Goal: Task Accomplishment & Management: Use online tool/utility

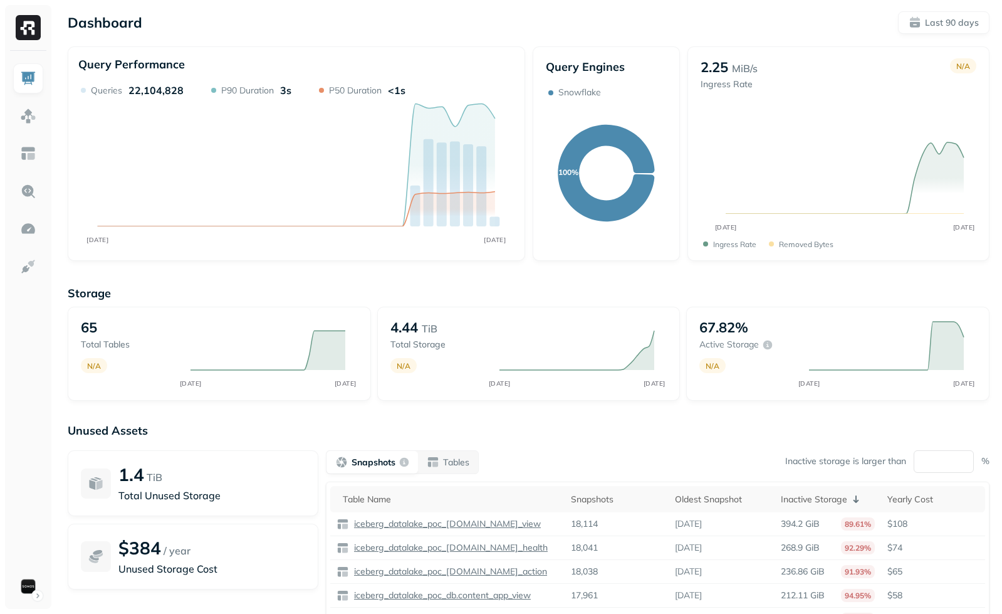
scroll to position [84, 0]
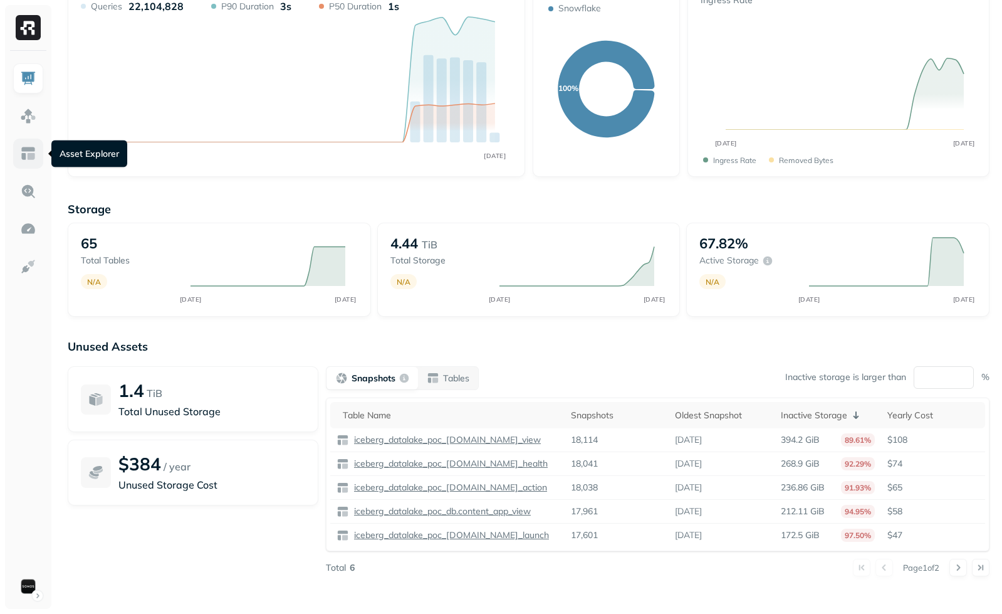
click at [34, 160] on img at bounding box center [28, 153] width 16 height 16
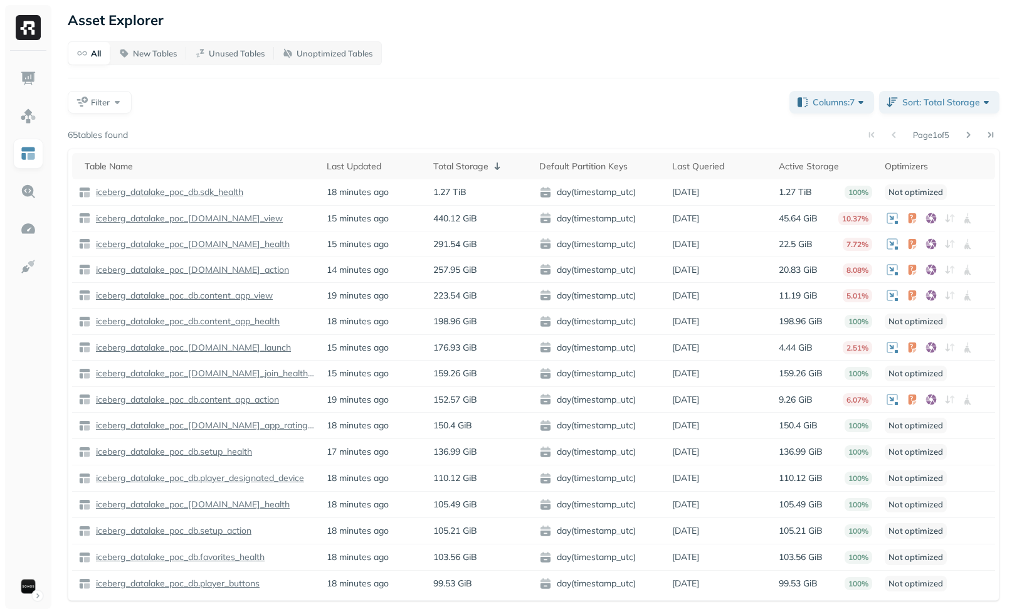
click at [288, 127] on div "Page 1 of 5" at bounding box center [563, 135] width 871 height 18
click at [917, 111] on button "Sort: Total Storage" at bounding box center [939, 102] width 120 height 23
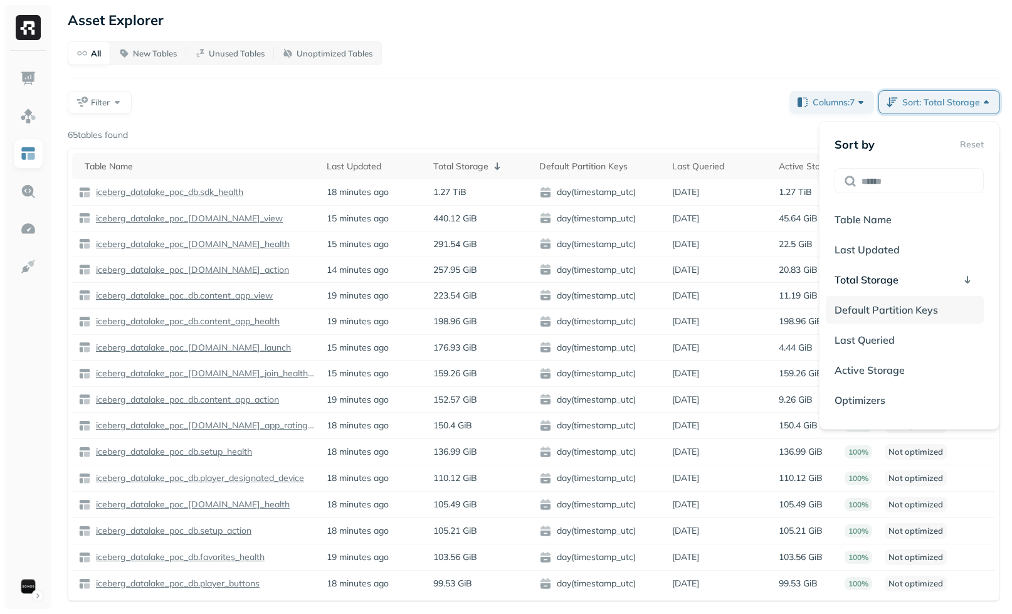
click at [900, 309] on span "Default Partition Keys" at bounding box center [885, 309] width 103 height 13
click at [623, 52] on div "All New Tables Unused Tables Unoptimized Tables Reset" at bounding box center [534, 53] width 932 height 24
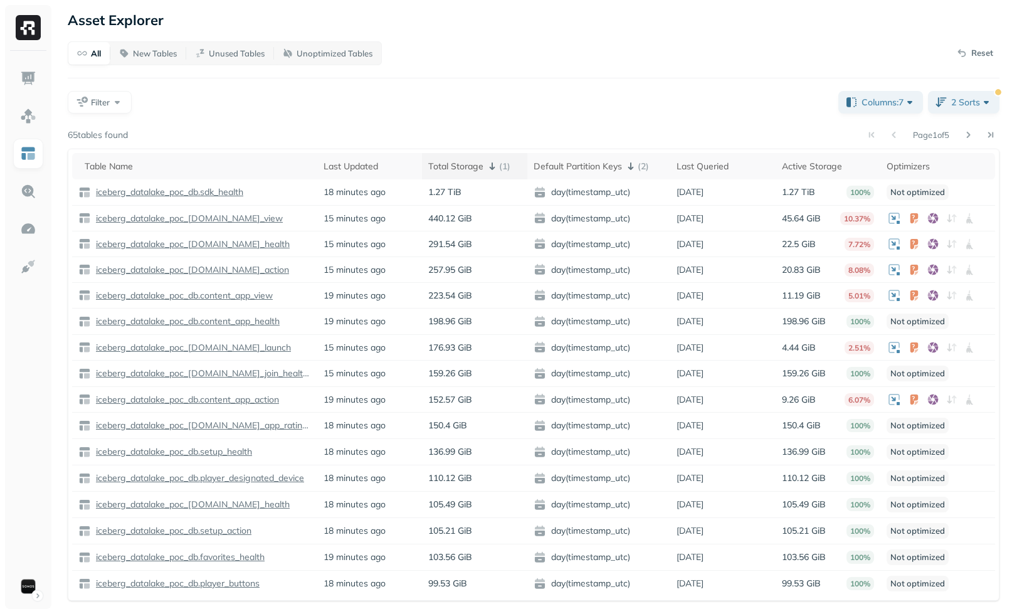
click at [494, 160] on icon at bounding box center [492, 166] width 15 height 15
click at [494, 160] on icon at bounding box center [497, 166] width 15 height 15
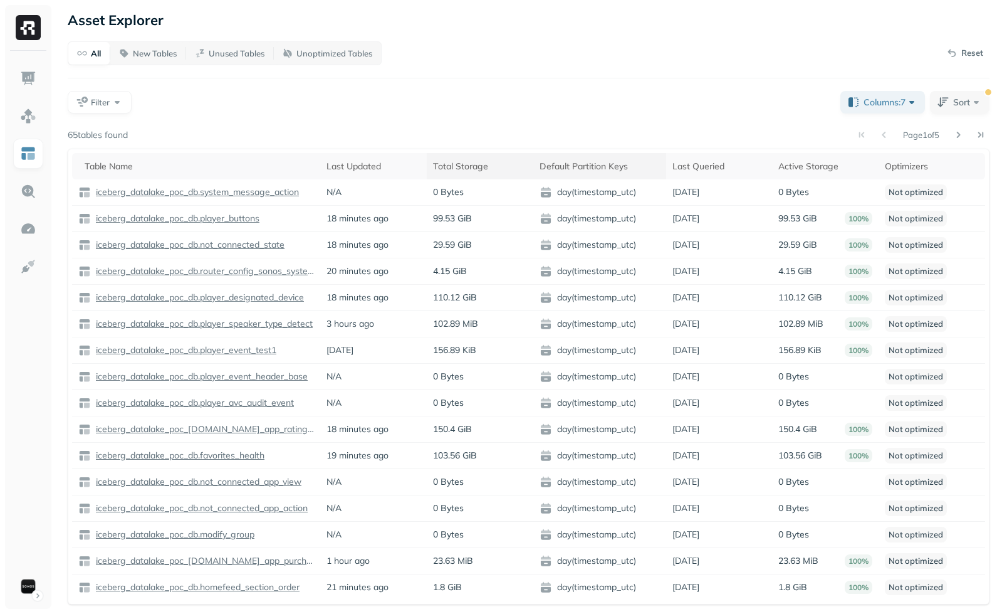
click at [577, 160] on div "Default Partition Keys" at bounding box center [600, 166] width 120 height 15
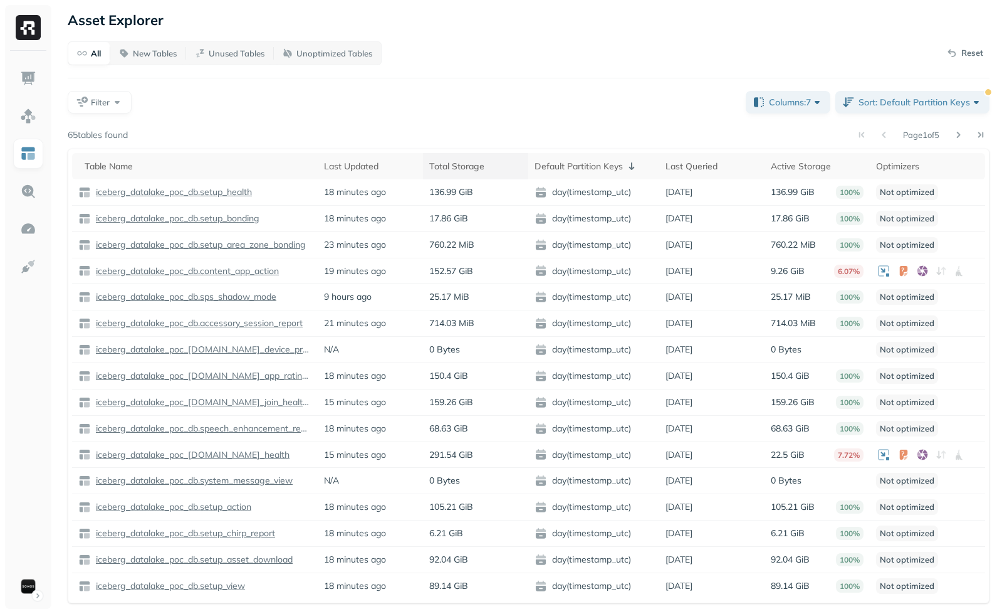
click at [585, 118] on div "All New Tables Unused Tables Unoptimized Tables Reset Filter Columns: 7 Sort: D…" at bounding box center [529, 322] width 922 height 562
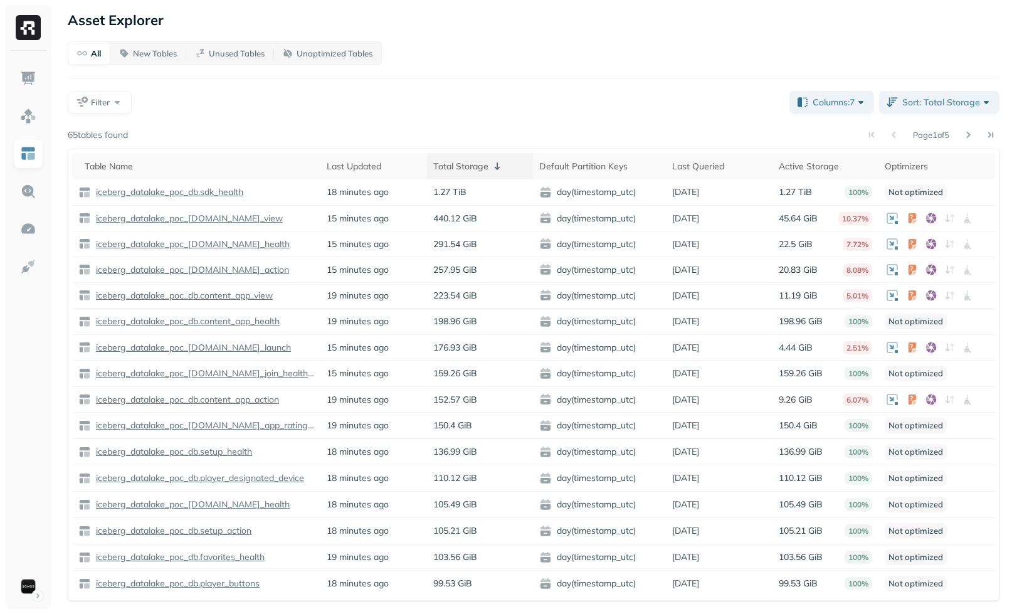
click at [458, 159] on div "Total Storage" at bounding box center [480, 166] width 94 height 15
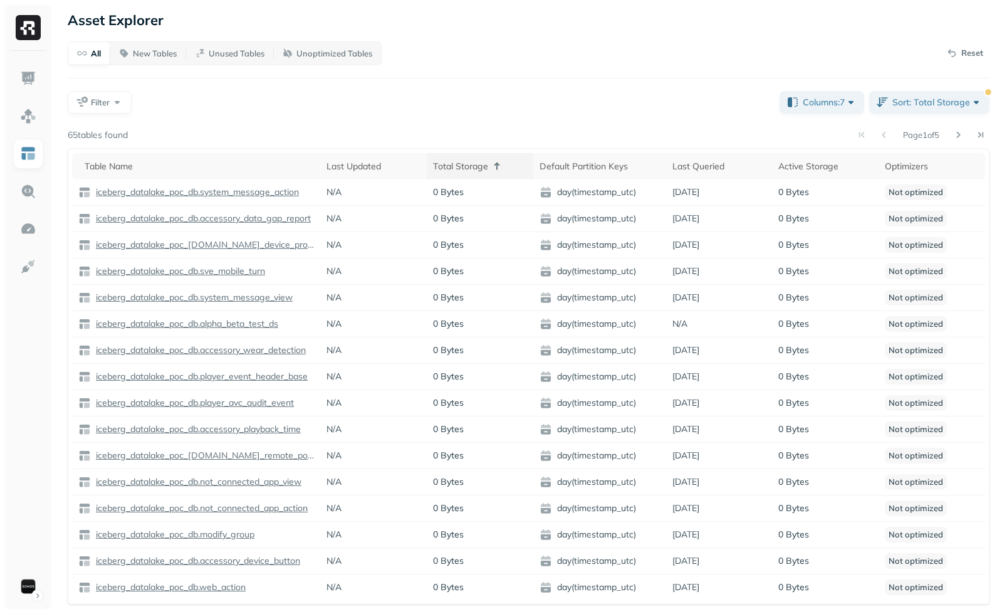
click at [482, 161] on div "Total Storage" at bounding box center [480, 166] width 94 height 15
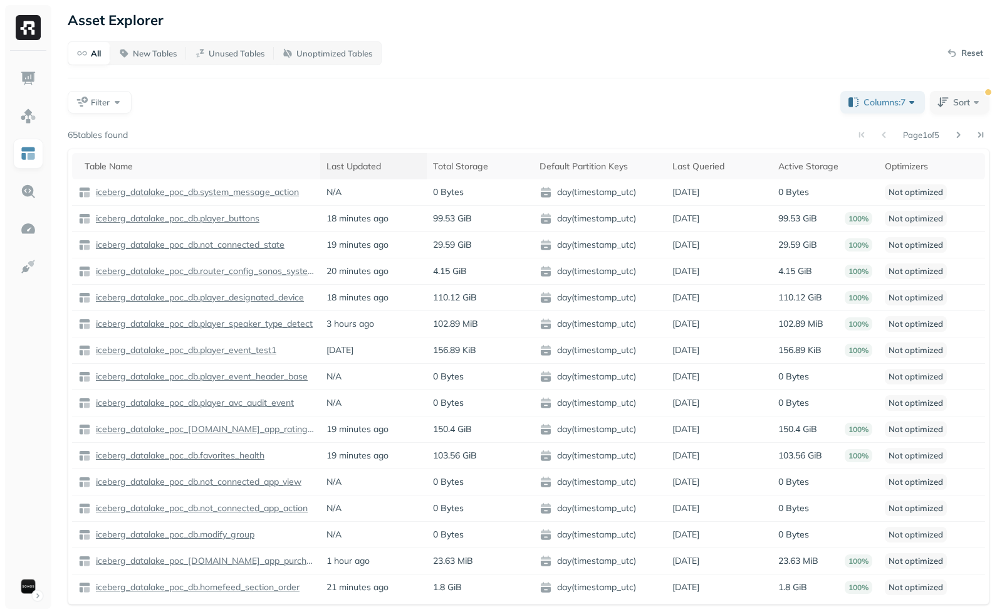
click at [367, 162] on div "Last Updated" at bounding box center [374, 166] width 94 height 15
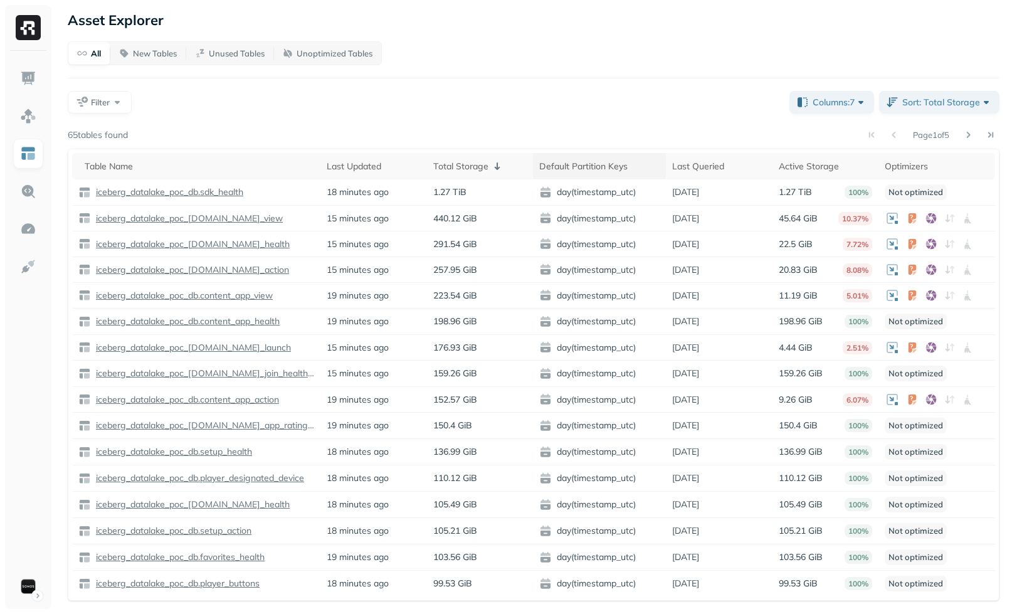
click at [598, 165] on div "Default Partition Keys" at bounding box center [599, 166] width 120 height 15
click at [572, 157] on th "Default Partition Keys" at bounding box center [599, 166] width 133 height 26
click at [563, 170] on div "Default Partition Keys" at bounding box center [599, 166] width 120 height 15
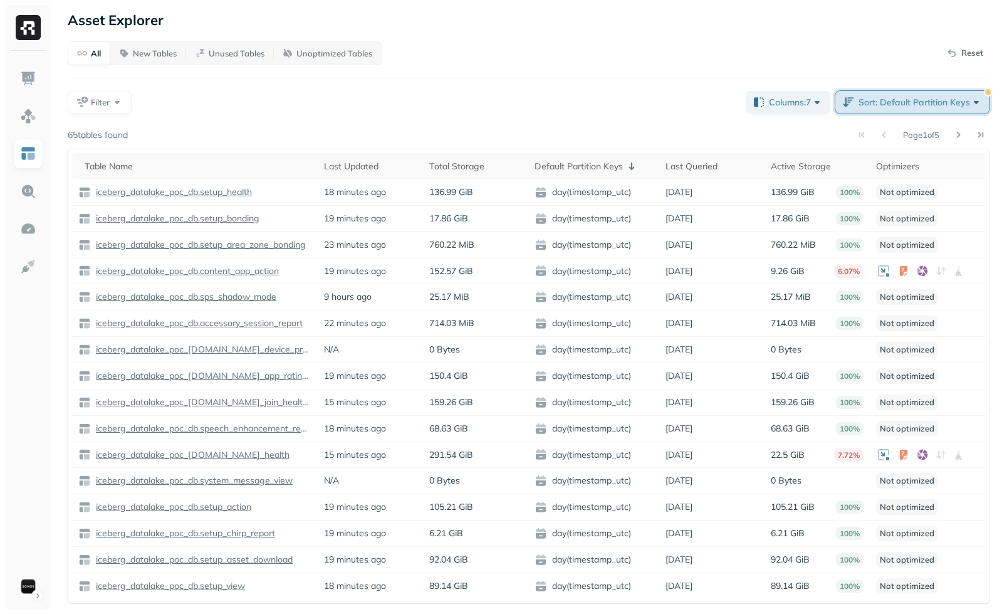
click at [885, 104] on span "Sort: Default Partition Keys" at bounding box center [921, 102] width 124 height 13
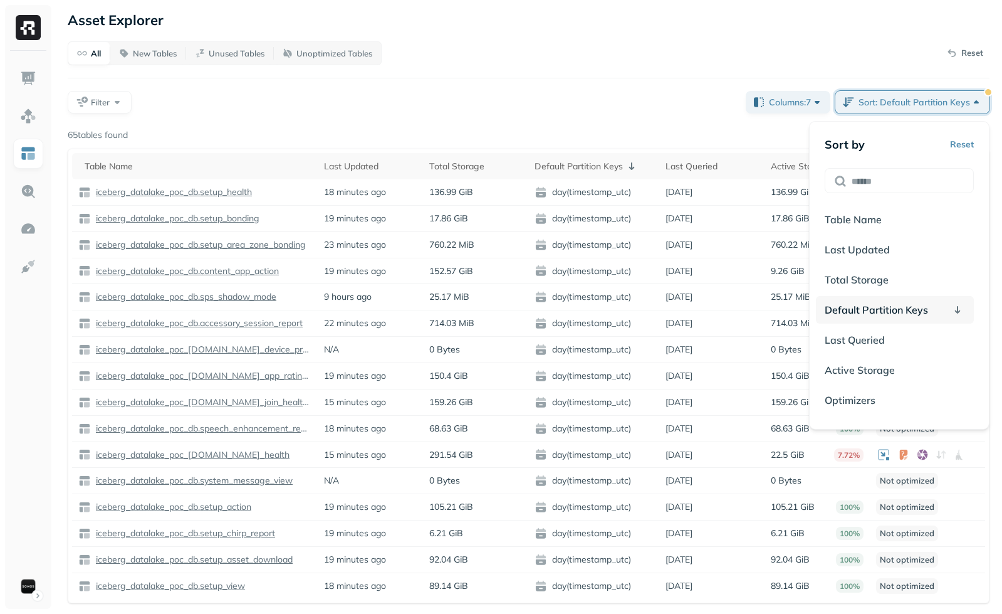
click at [890, 304] on span "Default Partition Keys" at bounding box center [876, 309] width 103 height 13
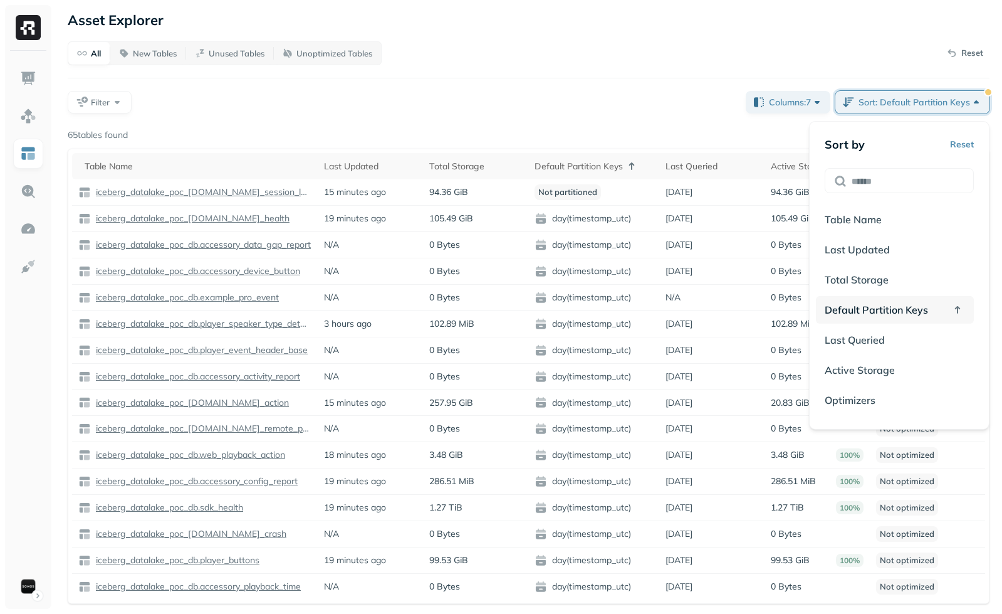
click at [890, 304] on span "Default Partition Keys" at bounding box center [876, 309] width 103 height 13
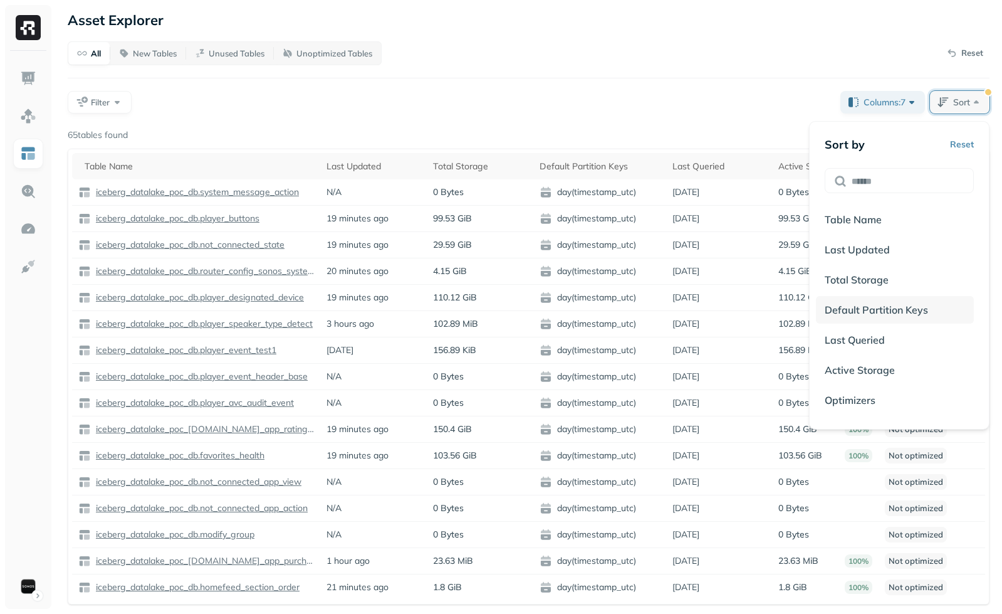
click at [890, 310] on span "Default Partition Keys" at bounding box center [876, 309] width 103 height 13
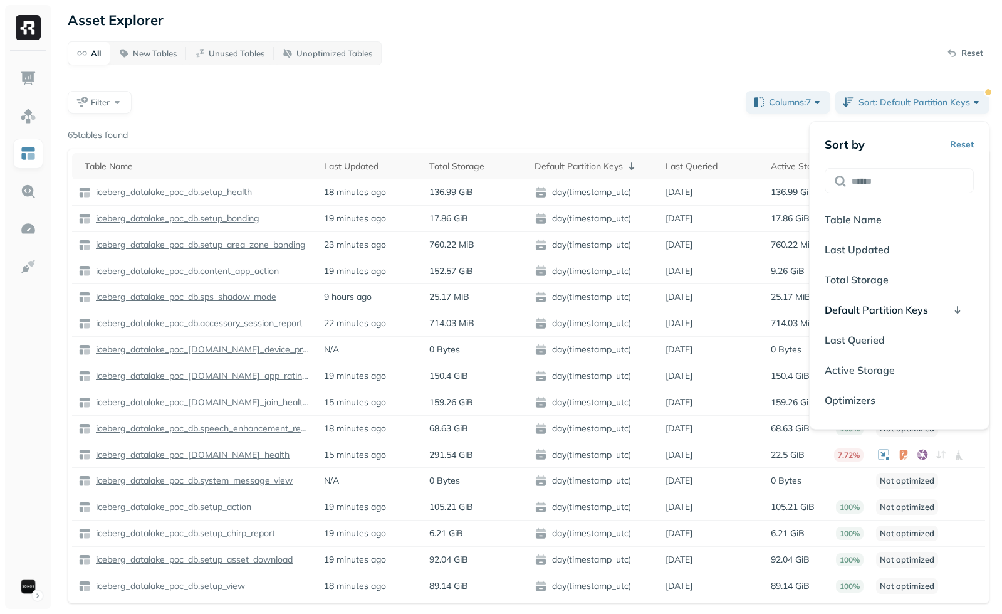
click at [650, 70] on div "All New Tables Unused Tables Unoptimized Tables Reset Filter Columns: 7 Sort: D…" at bounding box center [529, 322] width 922 height 562
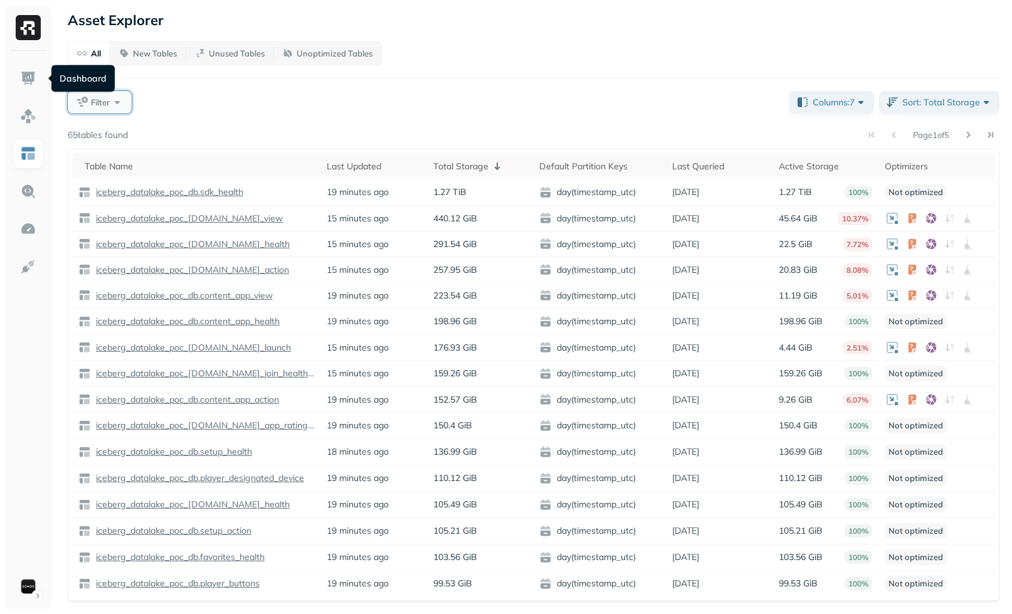
click at [108, 106] on span "Filter" at bounding box center [100, 103] width 19 height 12
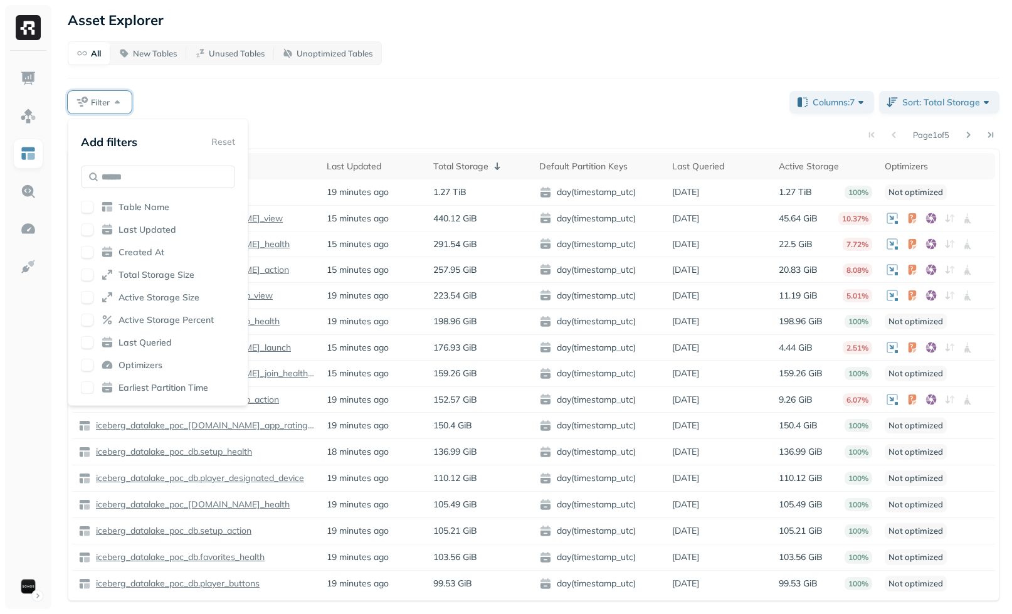
click at [129, 214] on div "Table Name Last Updated Created At Total Storage Size Active Storage Size Activ…" at bounding box center [158, 297] width 154 height 193
click at [139, 213] on div "Table Name" at bounding box center [158, 207] width 154 height 13
click at [139, 227] on span "Last Updated" at bounding box center [147, 230] width 58 height 12
click at [140, 240] on div "Table Name Last Updated Created At Total Storage Size Active Storage Size Activ…" at bounding box center [158, 297] width 154 height 193
click at [142, 253] on span "Created At" at bounding box center [141, 252] width 46 height 12
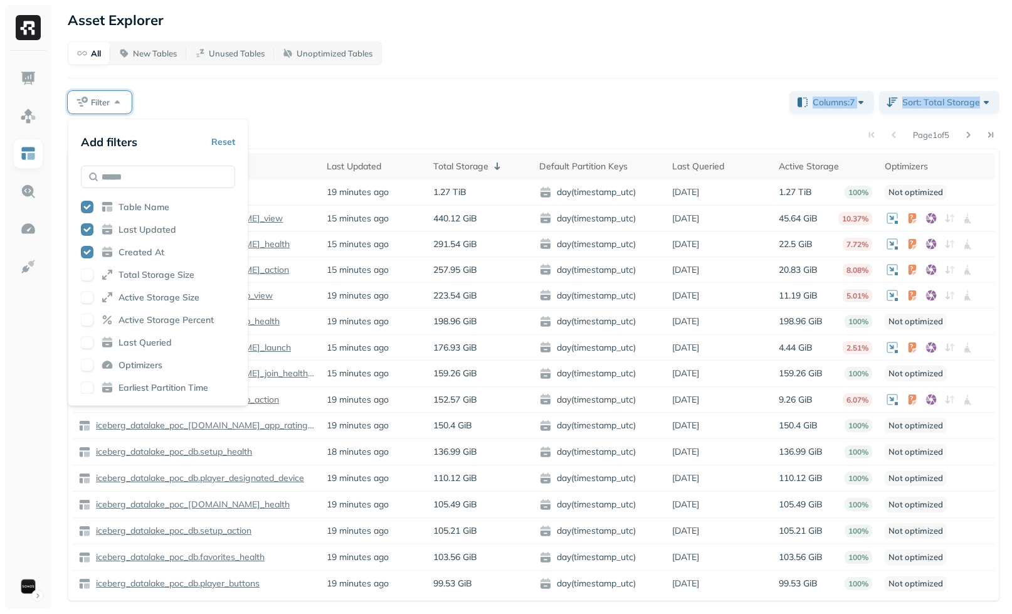
click at [342, 119] on div "All New Tables Unused Tables Unoptimized Tables Filter Columns: 7 Sort: Total S…" at bounding box center [534, 320] width 932 height 559
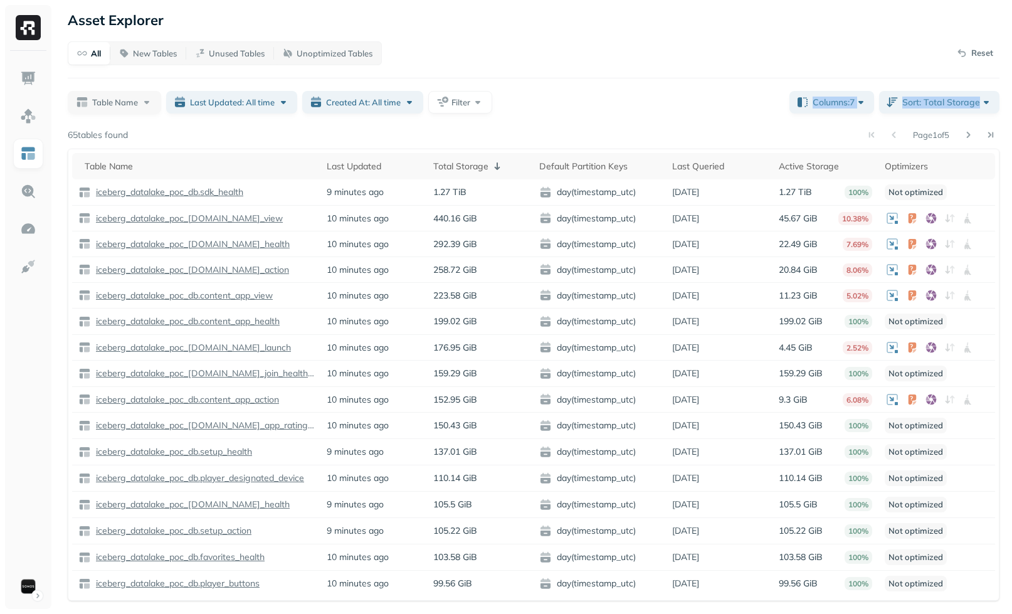
click at [303, 129] on div "Page 1 of 5" at bounding box center [563, 135] width 871 height 18
click at [480, 102] on button "Filter" at bounding box center [460, 102] width 64 height 23
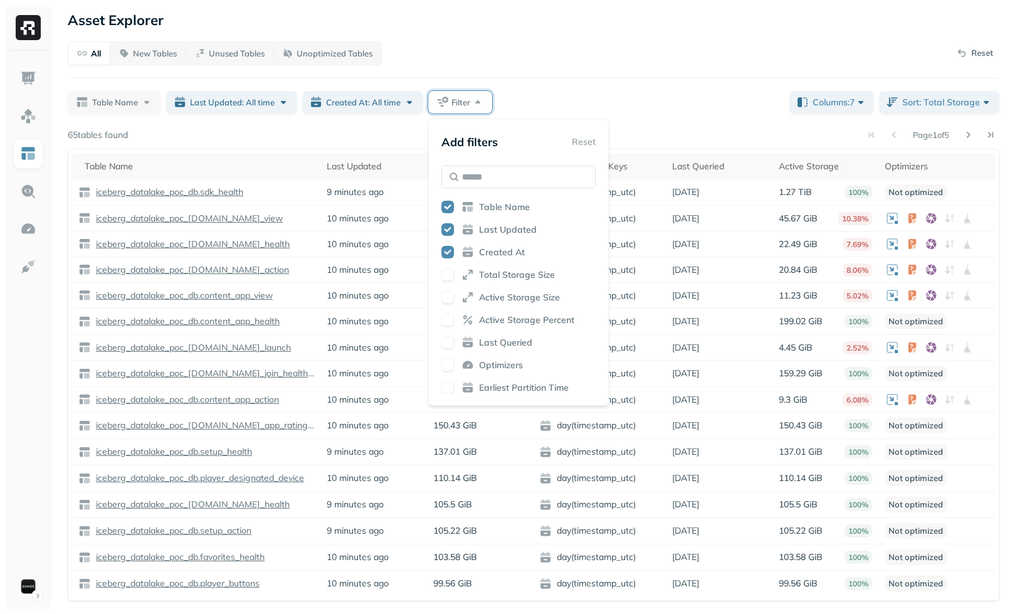
click at [488, 303] on div "Active Storage Size" at bounding box center [518, 297] width 154 height 13
click at [655, 94] on div "Table Name Last Updated: All time Created At: All time Filter" at bounding box center [424, 102] width 712 height 23
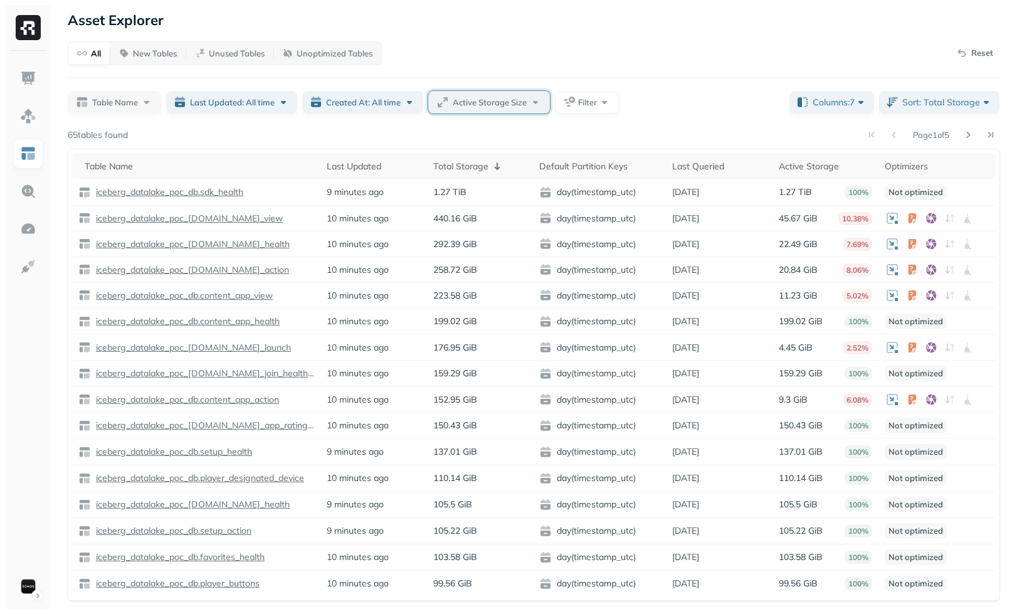
click at [528, 107] on div "Active Storage Size" at bounding box center [497, 102] width 89 height 13
click at [512, 180] on input "text" at bounding box center [524, 178] width 69 height 23
type input "**"
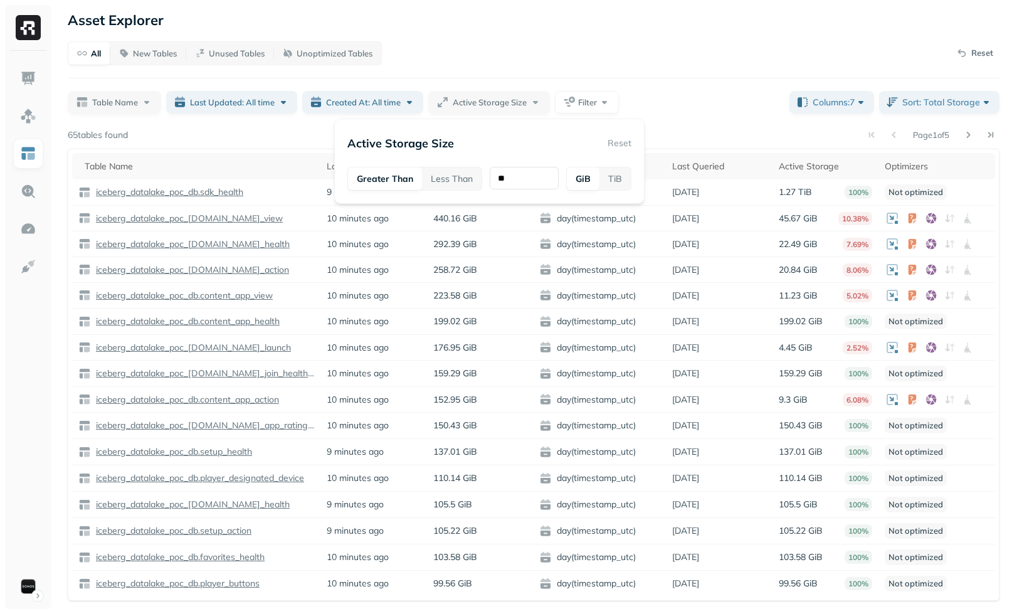
click at [651, 77] on div "All New Tables Unused Tables Unoptimized Tables Reset Table Name Last Updated: …" at bounding box center [534, 320] width 932 height 559
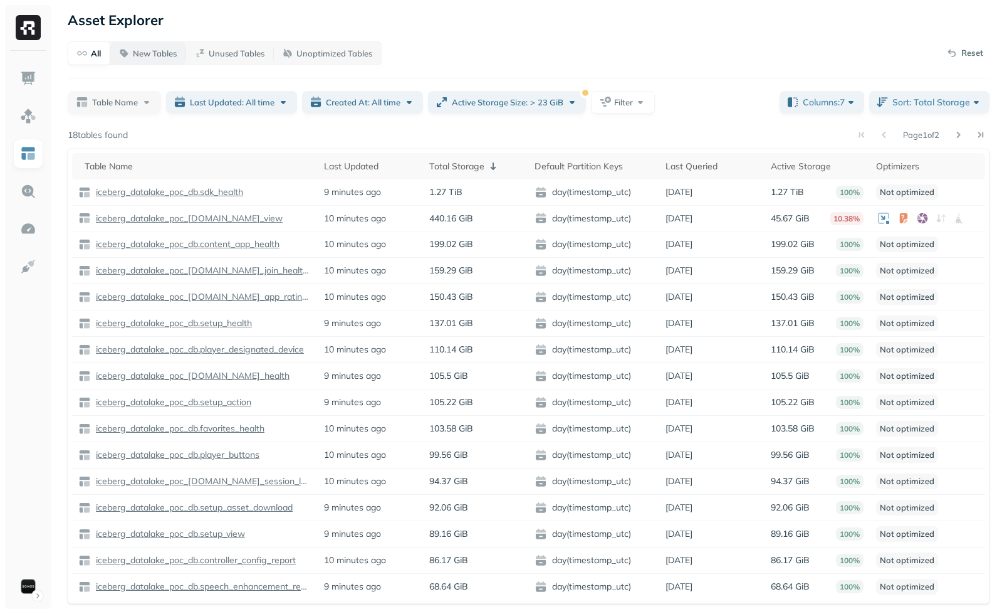
click at [135, 53] on p "New Tables" at bounding box center [155, 54] width 44 height 12
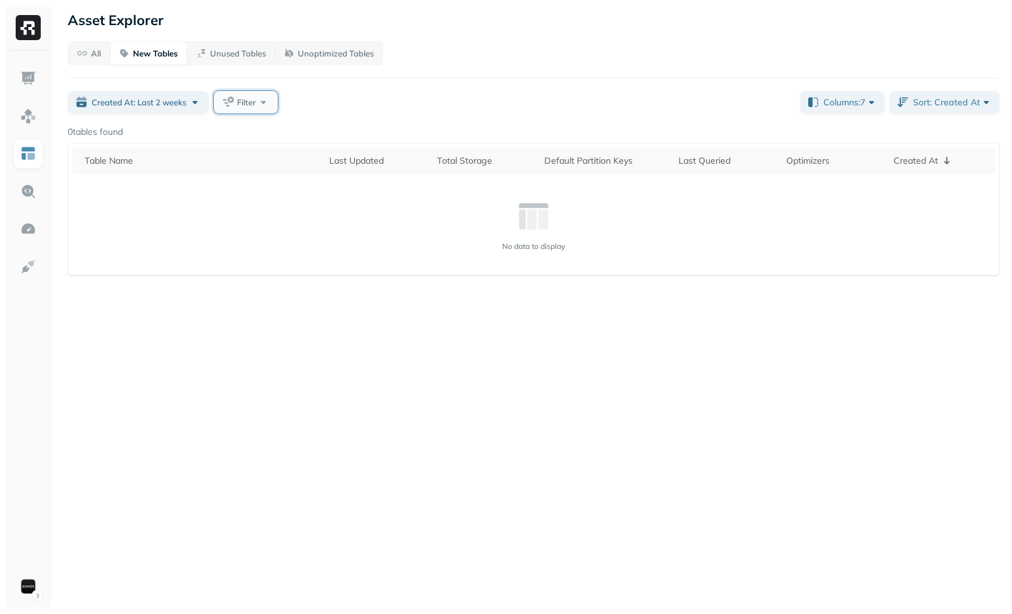
click at [226, 104] on button "Filter" at bounding box center [246, 102] width 64 height 23
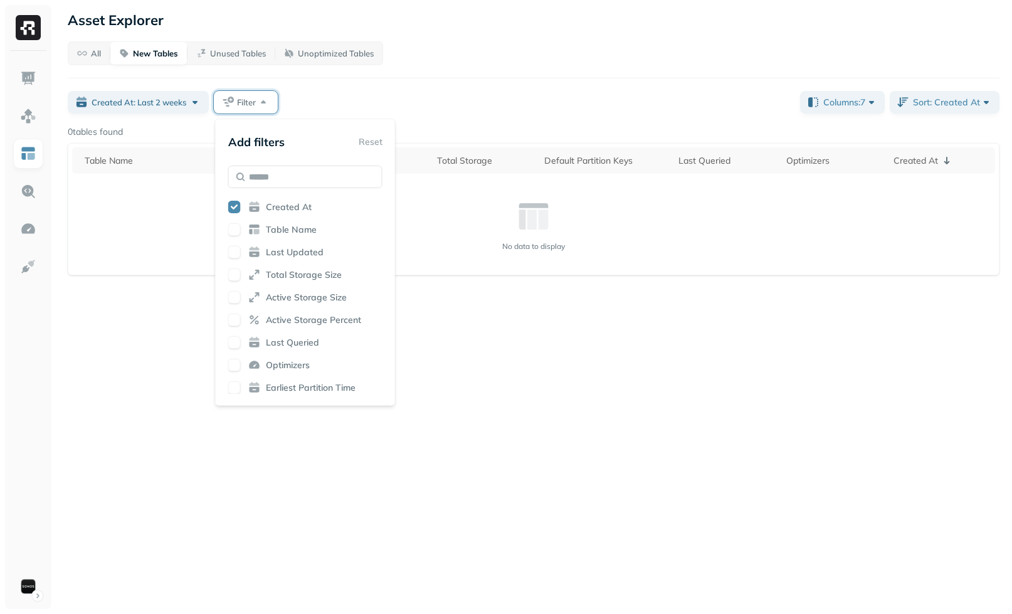
click at [256, 246] on icon at bounding box center [254, 252] width 13 height 13
click at [448, 97] on div "Created At: Last 2 weeks Filter" at bounding box center [429, 102] width 722 height 23
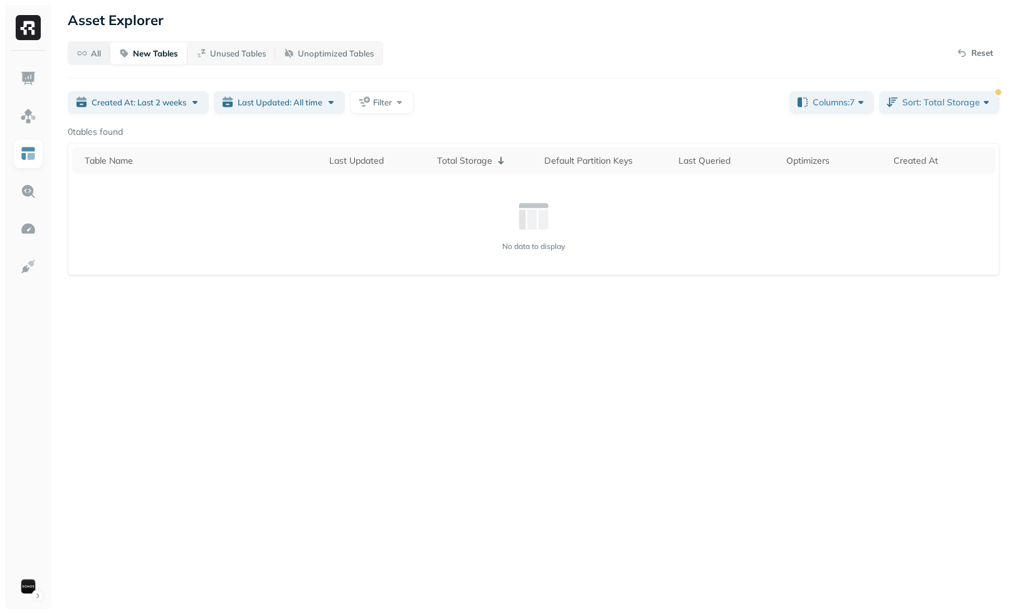
click at [102, 48] on button "All" at bounding box center [88, 53] width 41 height 23
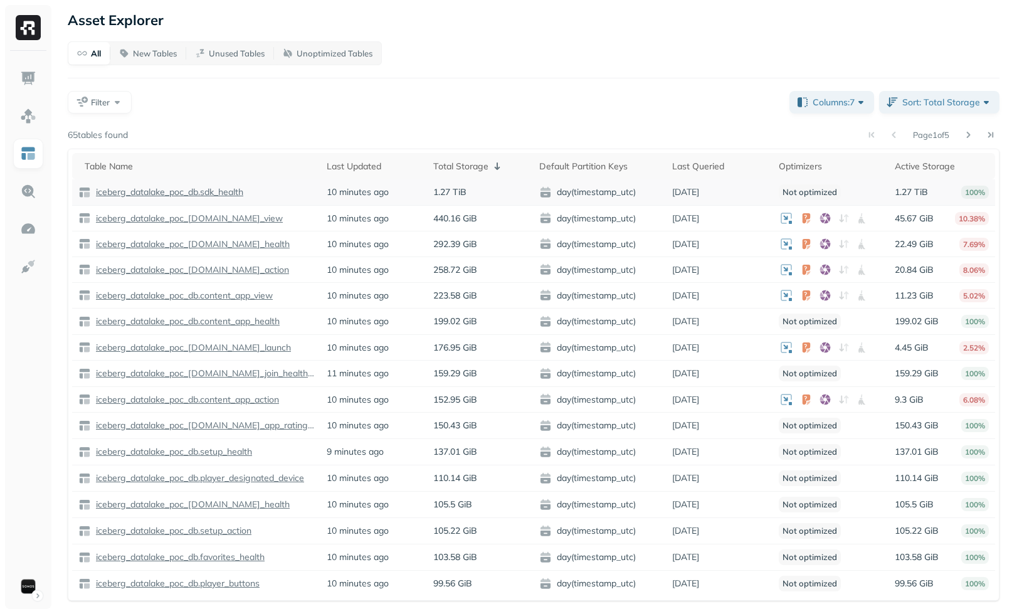
click at [162, 192] on p "iceberg_datalake_poc_db.sdk_health" at bounding box center [168, 192] width 150 height 12
click at [246, 224] on div "iceberg_datalake_poc_[DOMAIN_NAME]_view" at bounding box center [196, 218] width 236 height 13
click at [233, 214] on p "iceberg_datalake_poc_[DOMAIN_NAME]_view" at bounding box center [187, 219] width 189 height 12
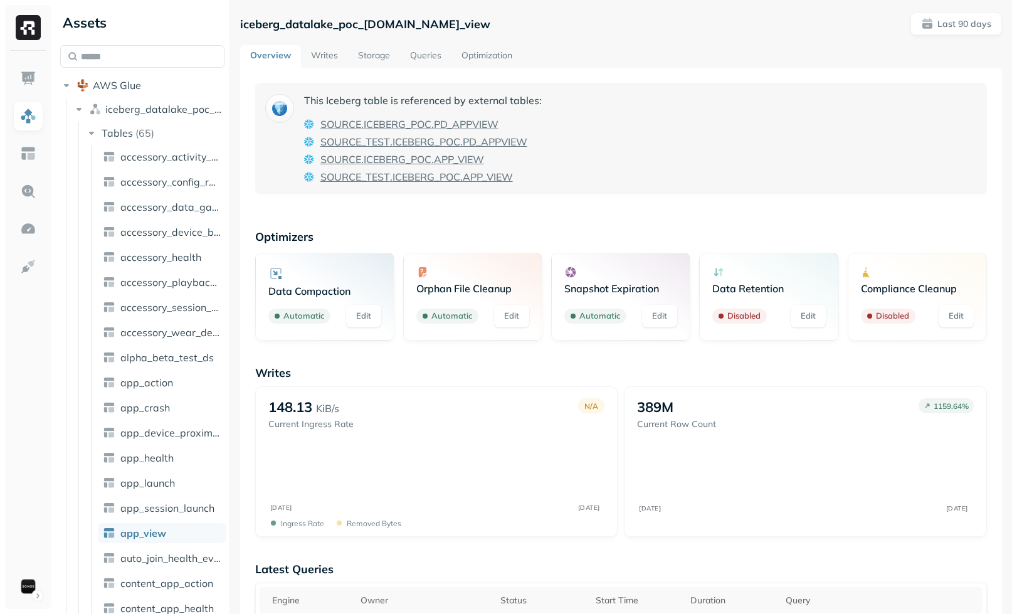
click at [481, 51] on link "Optimization" at bounding box center [486, 56] width 71 height 23
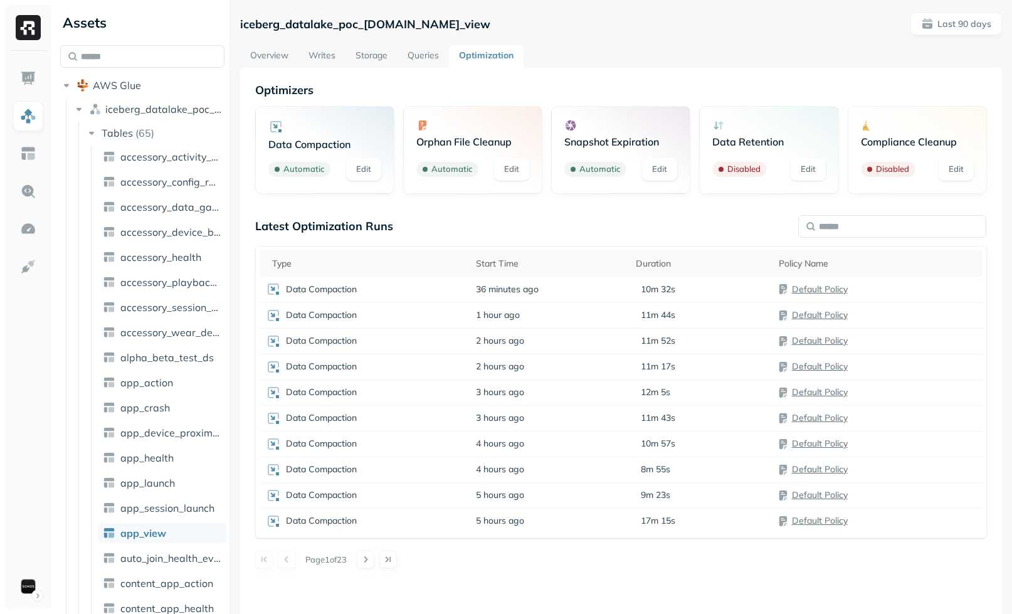
click at [803, 166] on link "Edit" at bounding box center [808, 169] width 35 height 23
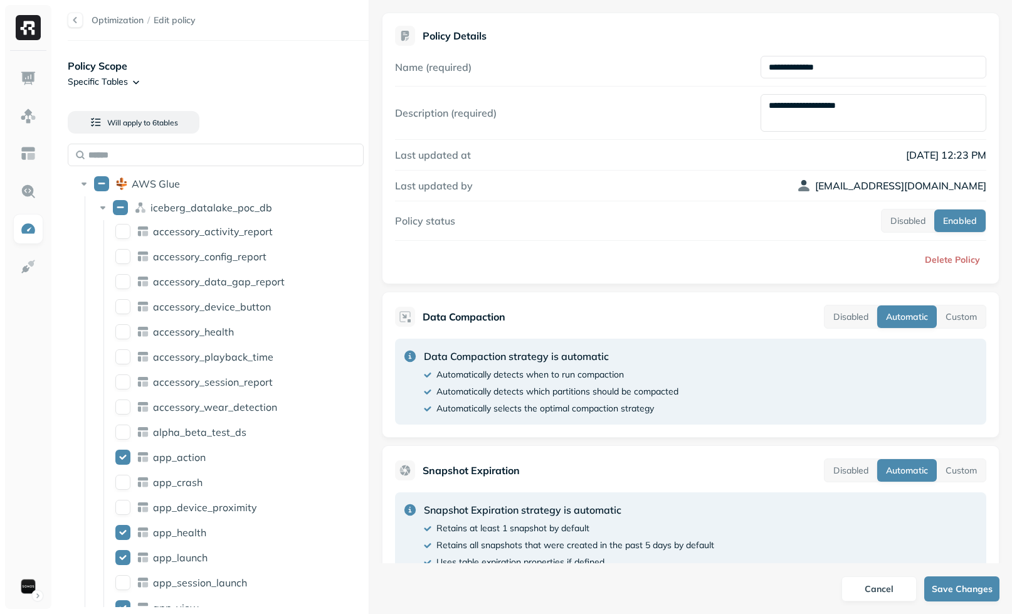
scroll to position [276, 0]
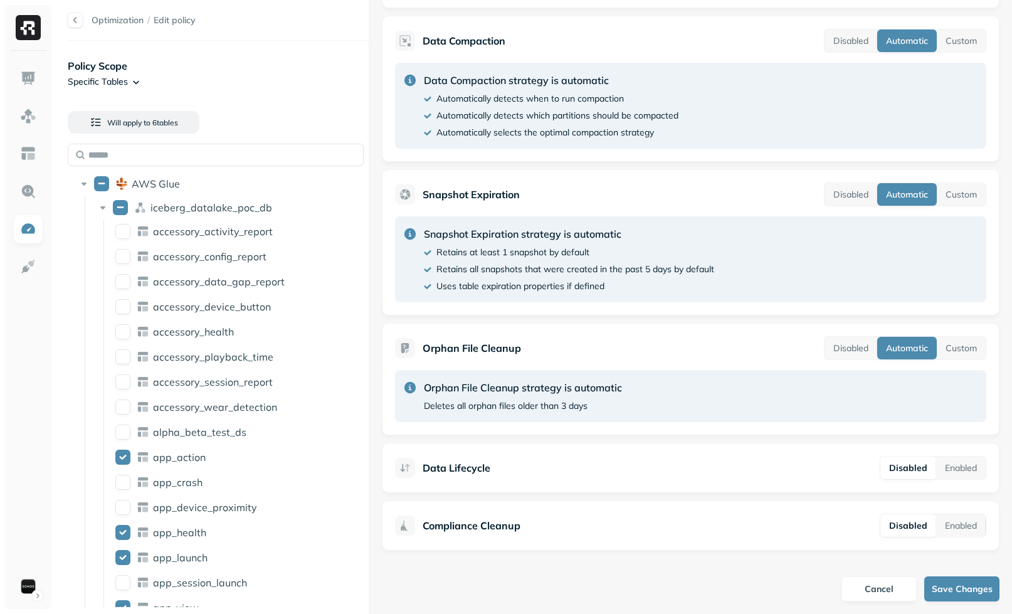
click at [14, 569] on ul at bounding box center [28, 332] width 31 height 538
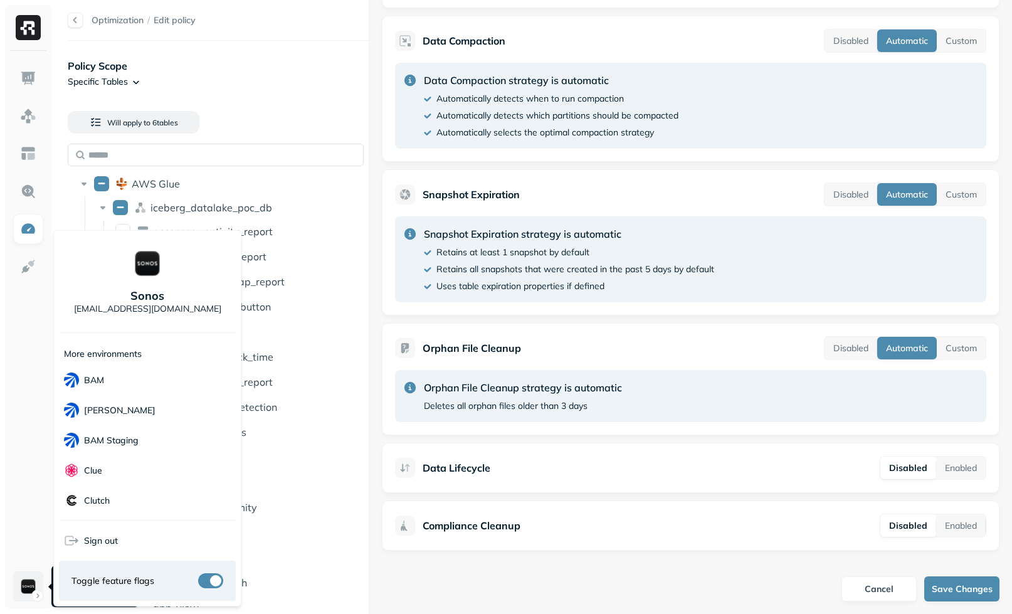
click at [18, 573] on html "Optimization / Edit policy Policy Scope Specific Tables Will apply to 6 table s…" at bounding box center [506, 307] width 1012 height 614
click at [117, 473] on div "Unity" at bounding box center [147, 470] width 177 height 31
